Goal: Transaction & Acquisition: Purchase product/service

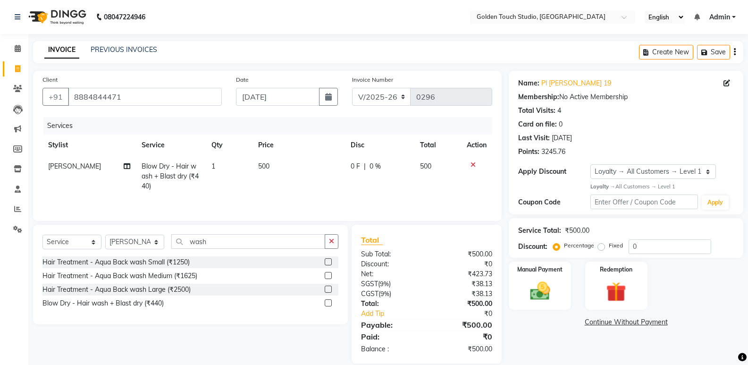
select select "7211"
select select "service"
select select "60858"
select select "1: Object"
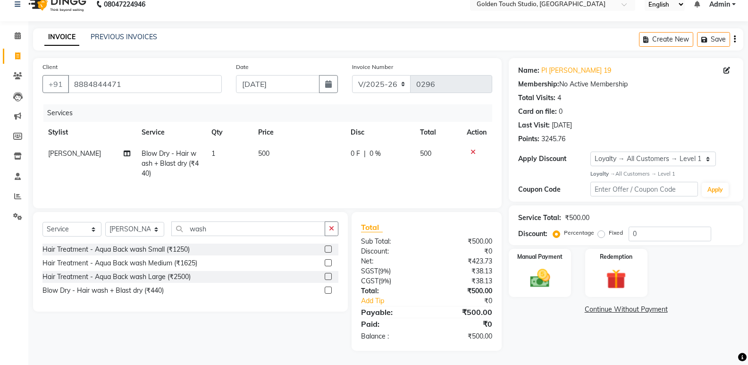
click at [277, 146] on td "500" at bounding box center [298, 163] width 92 height 41
select select "60858"
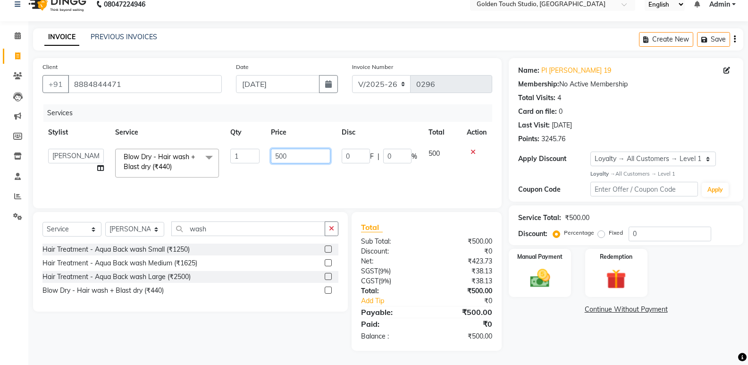
click at [281, 150] on input "500" at bounding box center [300, 156] width 59 height 15
type input "550"
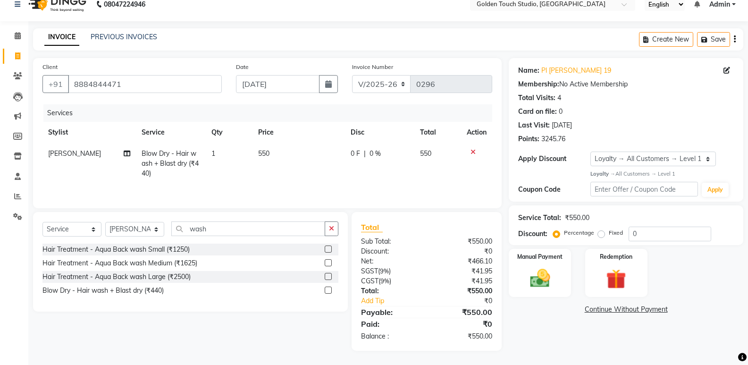
click at [549, 343] on div "Name: Pl [PERSON_NAME] 19 Membership: No Active Membership Total Visits: 4 Card…" at bounding box center [630, 204] width 242 height 293
click at [545, 277] on img at bounding box center [539, 278] width 33 height 24
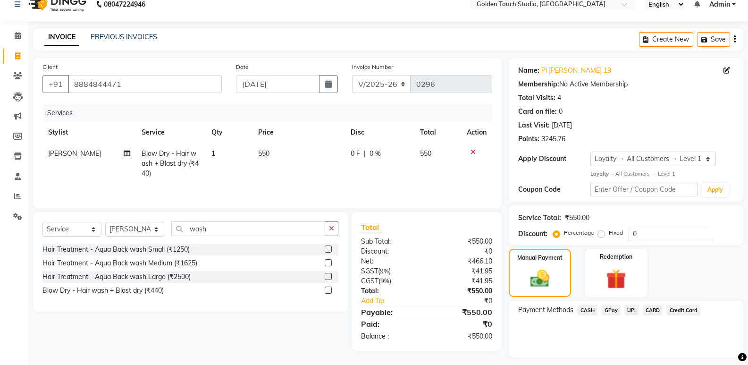
click at [607, 309] on span "GPay" at bounding box center [610, 309] width 19 height 11
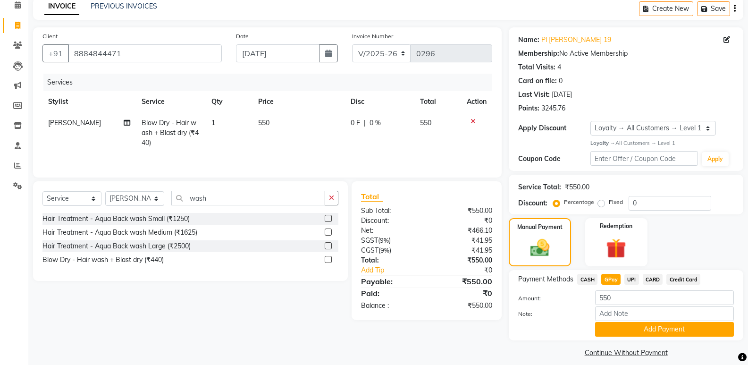
scroll to position [52, 0]
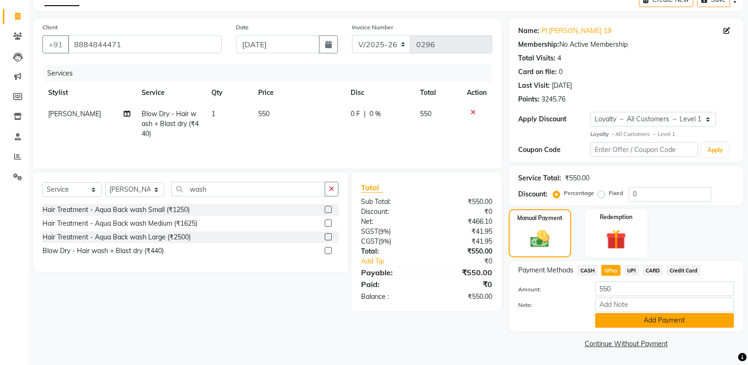
click at [615, 324] on button "Add Payment" at bounding box center [664, 320] width 139 height 15
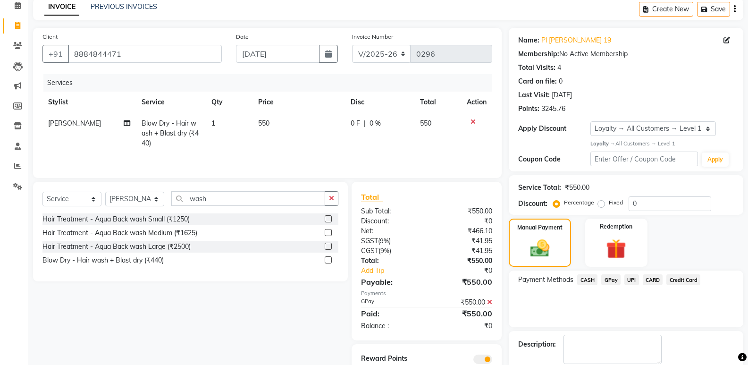
scroll to position [92, 0]
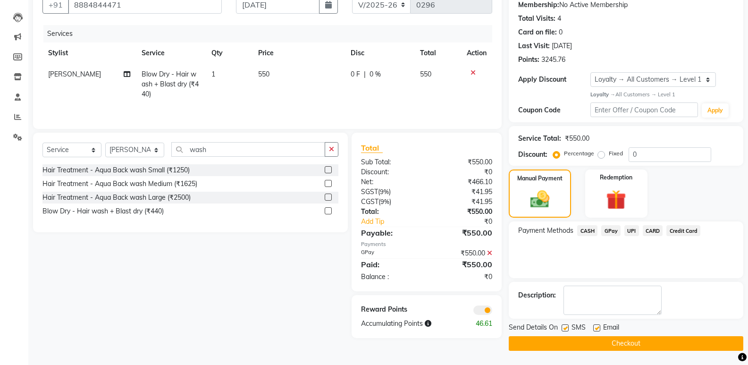
click at [576, 346] on button "Checkout" at bounding box center [626, 343] width 234 height 15
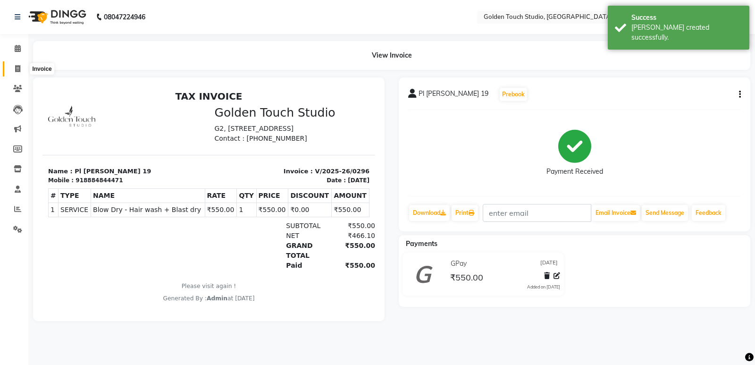
click at [17, 66] on icon at bounding box center [17, 68] width 5 height 7
select select "7211"
select select "service"
